Goal: Browse casually: Explore the website without a specific task or goal

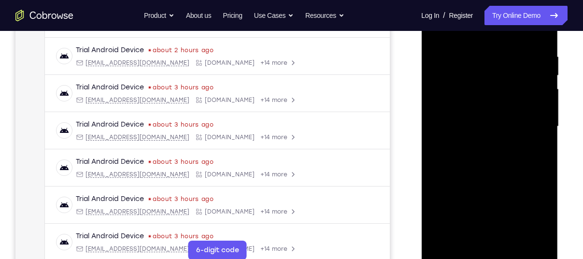
scroll to position [178, 0]
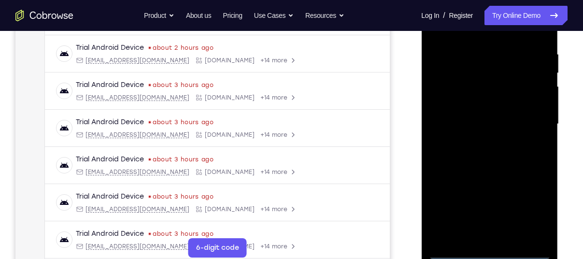
click at [491, 250] on div at bounding box center [490, 124] width 122 height 271
click at [540, 212] on div at bounding box center [490, 124] width 122 height 271
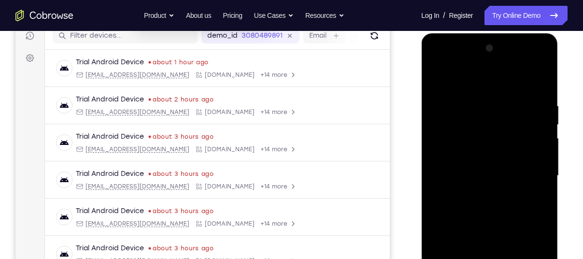
scroll to position [123, 0]
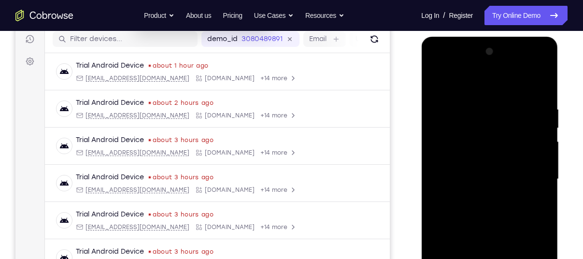
click at [467, 81] on div at bounding box center [490, 179] width 122 height 271
click at [533, 180] on div at bounding box center [490, 179] width 122 height 271
click at [482, 196] on div at bounding box center [490, 179] width 122 height 271
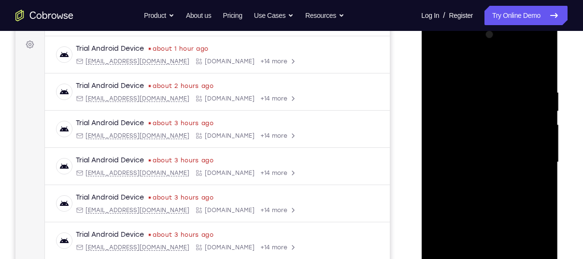
scroll to position [141, 0]
click at [493, 148] on div at bounding box center [490, 161] width 122 height 271
click at [493, 145] on div at bounding box center [490, 161] width 122 height 271
click at [494, 161] on div at bounding box center [490, 161] width 122 height 271
click at [502, 198] on div at bounding box center [490, 161] width 122 height 271
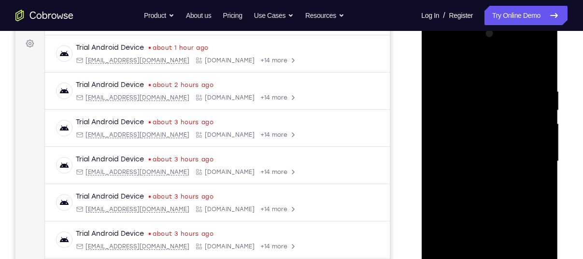
click at [539, 74] on div at bounding box center [490, 161] width 122 height 271
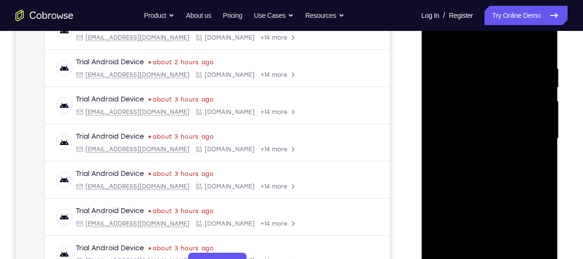
scroll to position [164, 0]
click at [513, 192] on div at bounding box center [490, 138] width 122 height 271
click at [512, 251] on div at bounding box center [490, 138] width 122 height 271
click at [500, 191] on div at bounding box center [490, 138] width 122 height 271
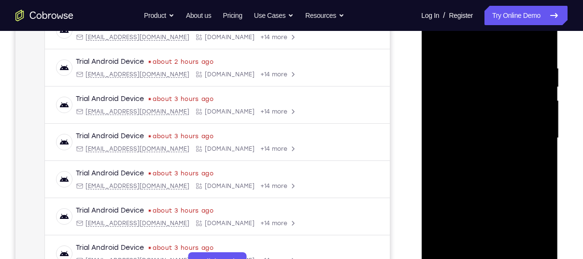
click at [436, 41] on div at bounding box center [490, 138] width 122 height 271
click at [479, 57] on div at bounding box center [490, 138] width 122 height 271
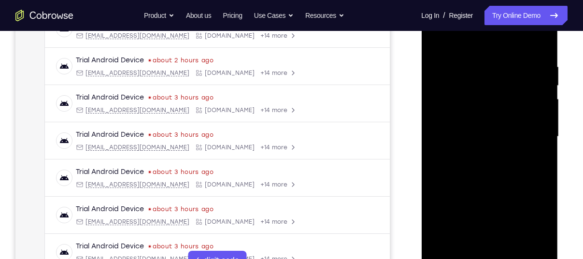
scroll to position [167, 0]
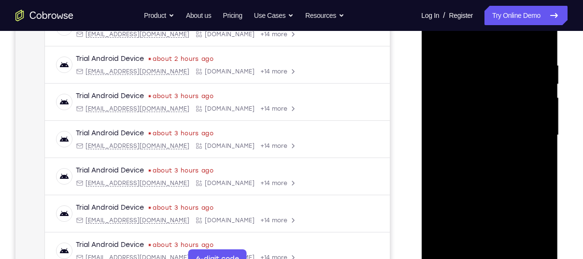
click at [526, 106] on div at bounding box center [490, 135] width 122 height 271
click at [543, 114] on div at bounding box center [490, 135] width 122 height 271
click at [537, 110] on div at bounding box center [490, 135] width 122 height 271
click at [537, 39] on div at bounding box center [490, 135] width 122 height 271
drag, startPoint x: 485, startPoint y: 185, endPoint x: 530, endPoint y: 71, distance: 122.3
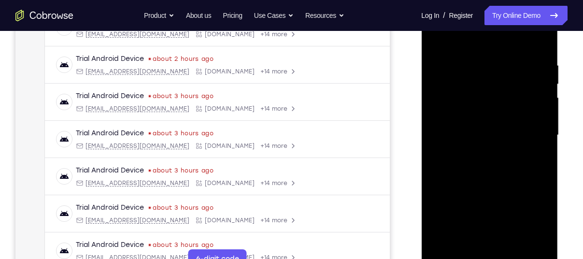
click at [530, 71] on div at bounding box center [490, 135] width 122 height 271
click at [544, 66] on div at bounding box center [490, 135] width 122 height 271
drag, startPoint x: 507, startPoint y: 90, endPoint x: 495, endPoint y: 156, distance: 67.3
click at [495, 156] on div at bounding box center [490, 135] width 122 height 271
click at [541, 71] on div at bounding box center [490, 135] width 122 height 271
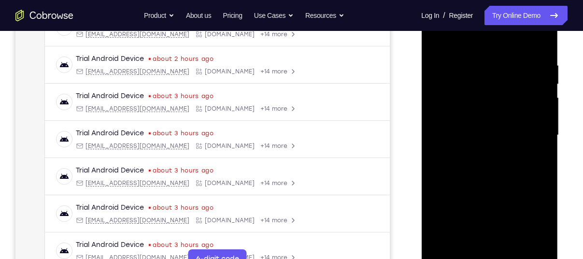
click at [544, 134] on div at bounding box center [490, 135] width 122 height 271
drag, startPoint x: 498, startPoint y: 214, endPoint x: 553, endPoint y: 71, distance: 152.3
click at [553, 71] on div at bounding box center [489, 137] width 137 height 288
drag, startPoint x: 475, startPoint y: 217, endPoint x: 577, endPoint y: 81, distance: 170.4
click at [559, 81] on html "Online web based iOS Simulators and Android Emulators. Run iPhone, iPad, Mobile…" at bounding box center [490, 138] width 138 height 290
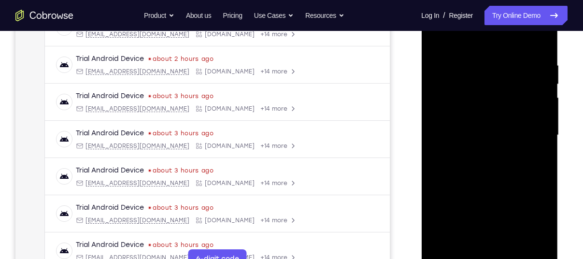
drag, startPoint x: 480, startPoint y: 221, endPoint x: 567, endPoint y: 64, distance: 179.1
click at [559, 64] on html "Online web based iOS Simulators and Android Emulators. Run iPhone, iPad, Mobile…" at bounding box center [490, 138] width 138 height 290
drag, startPoint x: 474, startPoint y: 219, endPoint x: 482, endPoint y: 74, distance: 145.1
click at [482, 74] on div at bounding box center [490, 135] width 122 height 271
drag, startPoint x: 481, startPoint y: 161, endPoint x: 511, endPoint y: 32, distance: 132.4
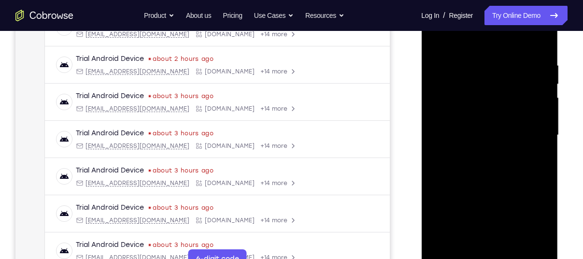
click at [511, 32] on div at bounding box center [490, 135] width 122 height 271
click at [542, 65] on div at bounding box center [490, 135] width 122 height 271
drag, startPoint x: 504, startPoint y: 129, endPoint x: 501, endPoint y: 176, distance: 47.0
click at [501, 176] on div at bounding box center [490, 135] width 122 height 271
click at [542, 56] on div at bounding box center [490, 135] width 122 height 271
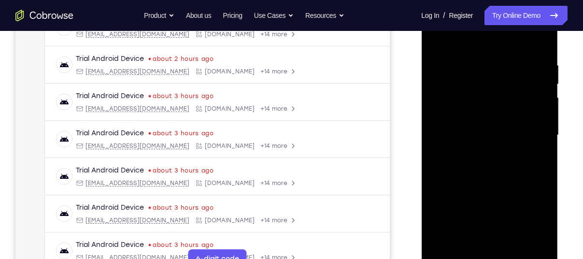
click at [543, 57] on div at bounding box center [490, 135] width 122 height 271
drag, startPoint x: 507, startPoint y: 75, endPoint x: 495, endPoint y: 160, distance: 85.9
click at [495, 160] on div at bounding box center [490, 135] width 122 height 271
drag, startPoint x: 519, startPoint y: 123, endPoint x: 514, endPoint y: 152, distance: 29.9
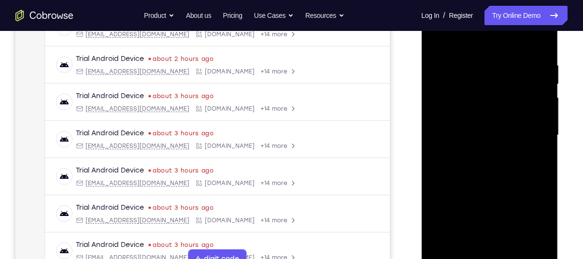
click at [514, 152] on div at bounding box center [490, 135] width 122 height 271
drag, startPoint x: 487, startPoint y: 215, endPoint x: 519, endPoint y: 53, distance: 164.9
click at [519, 53] on div at bounding box center [490, 135] width 122 height 271
drag, startPoint x: 474, startPoint y: 209, endPoint x: 523, endPoint y: 86, distance: 133.0
click at [523, 86] on div at bounding box center [490, 135] width 122 height 271
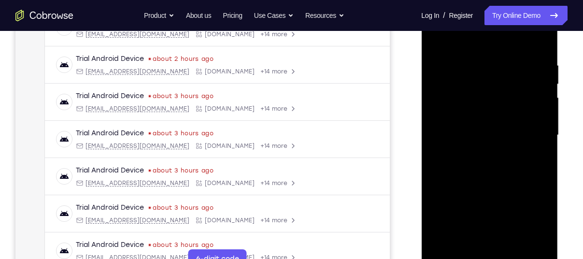
drag, startPoint x: 484, startPoint y: 215, endPoint x: 514, endPoint y: 65, distance: 152.7
click at [514, 65] on div at bounding box center [490, 135] width 122 height 271
click at [544, 133] on div at bounding box center [490, 135] width 122 height 271
drag, startPoint x: 508, startPoint y: 213, endPoint x: 541, endPoint y: 54, distance: 162.4
click at [541, 54] on div at bounding box center [490, 135] width 122 height 271
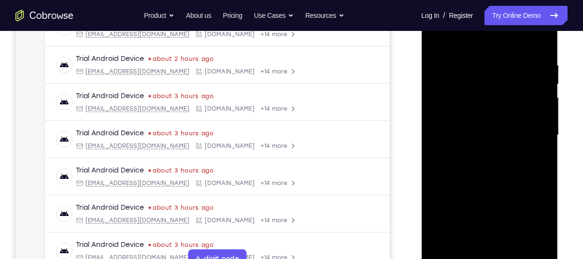
drag, startPoint x: 484, startPoint y: 216, endPoint x: 524, endPoint y: 62, distance: 158.8
click at [524, 62] on div at bounding box center [490, 135] width 122 height 271
drag, startPoint x: 479, startPoint y: 197, endPoint x: 537, endPoint y: 17, distance: 188.8
click at [537, 17] on div at bounding box center [490, 135] width 122 height 271
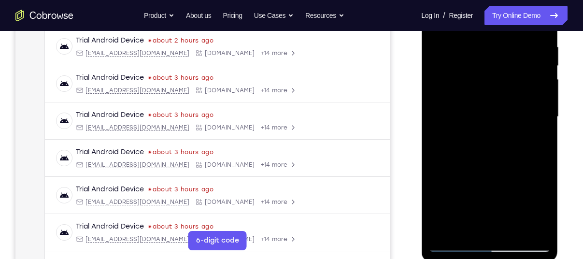
scroll to position [186, 0]
drag, startPoint x: 486, startPoint y: 186, endPoint x: 509, endPoint y: 86, distance: 102.1
click at [509, 86] on div at bounding box center [490, 116] width 122 height 271
drag, startPoint x: 482, startPoint y: 181, endPoint x: 519, endPoint y: 91, distance: 97.4
click at [519, 91] on div at bounding box center [490, 116] width 122 height 271
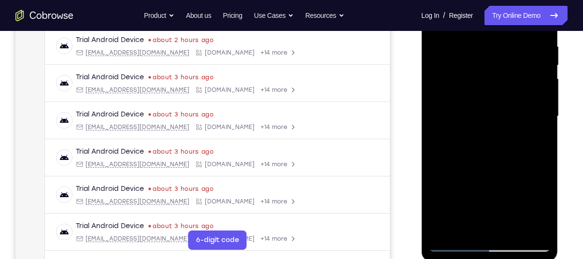
click at [544, 116] on div at bounding box center [490, 116] width 122 height 271
click at [543, 116] on div at bounding box center [490, 116] width 122 height 271
drag, startPoint x: 488, startPoint y: 205, endPoint x: 536, endPoint y: 48, distance: 164.0
click at [536, 48] on div at bounding box center [490, 116] width 122 height 271
drag, startPoint x: 487, startPoint y: 191, endPoint x: 542, endPoint y: 37, distance: 163.9
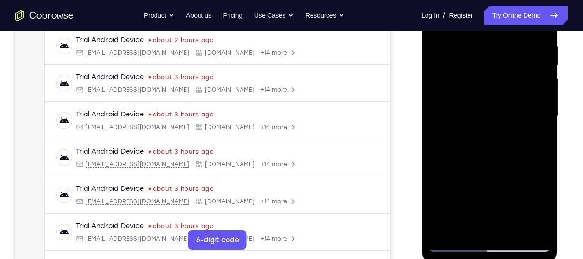
click at [542, 37] on div at bounding box center [490, 116] width 122 height 271
drag, startPoint x: 477, startPoint y: 190, endPoint x: 495, endPoint y: 46, distance: 144.6
click at [495, 46] on div at bounding box center [490, 116] width 122 height 271
drag, startPoint x: 488, startPoint y: 180, endPoint x: 527, endPoint y: 23, distance: 161.6
click at [527, 23] on div at bounding box center [490, 116] width 122 height 271
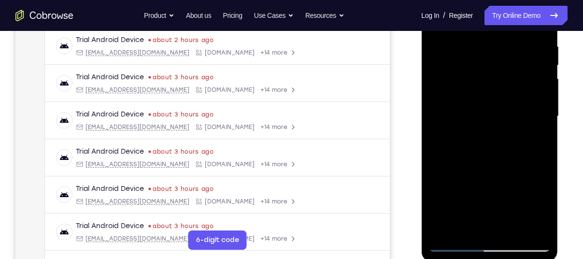
drag, startPoint x: 488, startPoint y: 169, endPoint x: 510, endPoint y: 114, distance: 59.5
click at [510, 114] on div at bounding box center [490, 116] width 122 height 271
click at [543, 114] on div at bounding box center [490, 116] width 122 height 271
click at [544, 116] on div at bounding box center [490, 116] width 122 height 271
click at [547, 119] on div at bounding box center [490, 116] width 122 height 271
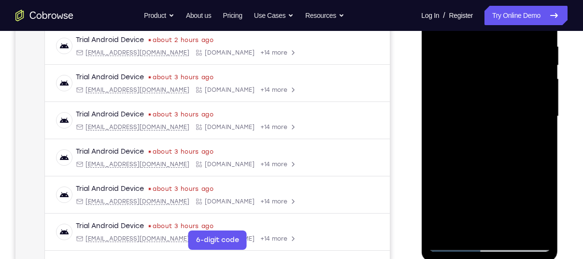
drag, startPoint x: 500, startPoint y: 205, endPoint x: 558, endPoint y: 22, distance: 191.4
click at [558, 22] on div at bounding box center [490, 119] width 138 height 290
drag, startPoint x: 491, startPoint y: 213, endPoint x: 557, endPoint y: 58, distance: 168.2
click at [557, 58] on div at bounding box center [489, 118] width 137 height 288
drag, startPoint x: 485, startPoint y: 208, endPoint x: 527, endPoint y: 128, distance: 90.8
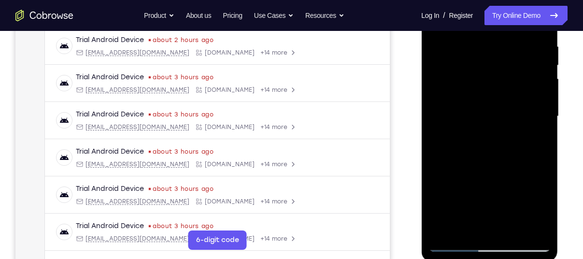
click at [527, 128] on div at bounding box center [490, 116] width 122 height 271
drag, startPoint x: 488, startPoint y: 187, endPoint x: 507, endPoint y: 90, distance: 98.8
click at [507, 90] on div at bounding box center [490, 116] width 122 height 271
drag, startPoint x: 485, startPoint y: 203, endPoint x: 548, endPoint y: 27, distance: 187.3
click at [548, 27] on div at bounding box center [490, 116] width 122 height 271
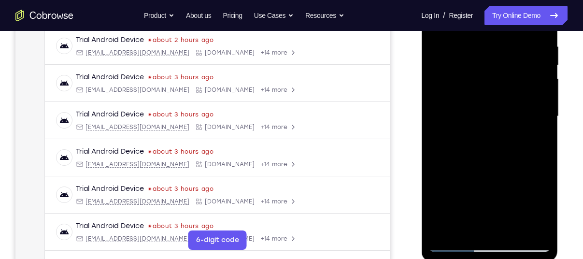
drag, startPoint x: 500, startPoint y: 201, endPoint x: 535, endPoint y: 23, distance: 181.7
click at [535, 23] on div at bounding box center [490, 116] width 122 height 271
